Goal: Entertainment & Leisure: Consume media (video, audio)

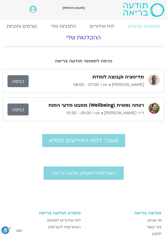
click at [82, 40] on link "ההקלטות שלי" at bounding box center [83, 38] width 200 height 14
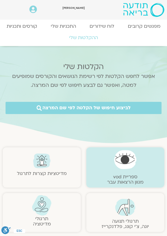
click at [126, 209] on img at bounding box center [125, 206] width 20 height 17
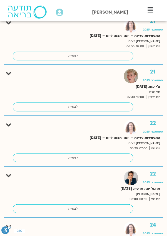
scroll to position [1234, 0]
click at [76, 153] on link "לצפייה" at bounding box center [73, 157] width 120 height 9
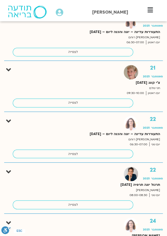
scroll to position [1258, 0]
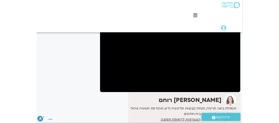
scroll to position [66, -6]
